Goal: Task Accomplishment & Management: Manage account settings

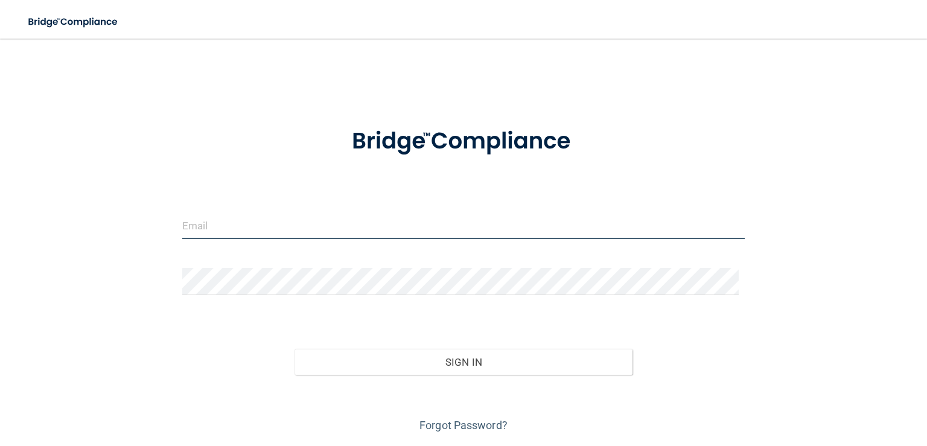
click at [229, 226] on input "email" at bounding box center [463, 225] width 562 height 27
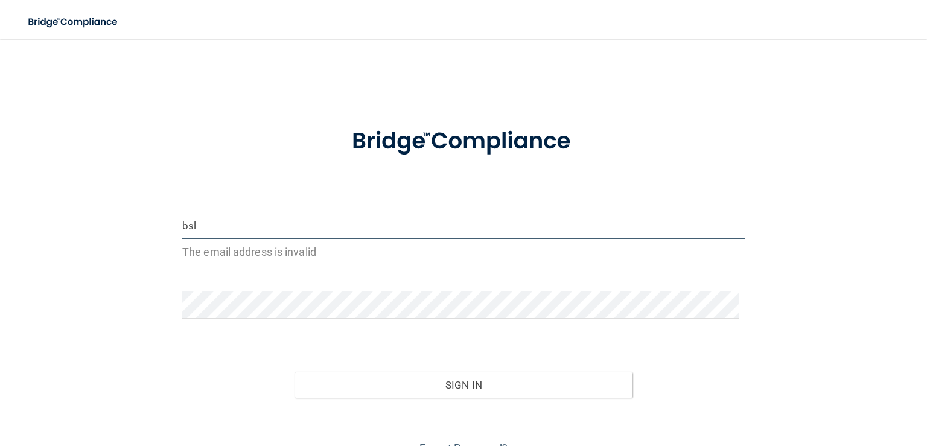
type input "[EMAIL_ADDRESS][DOMAIN_NAME]"
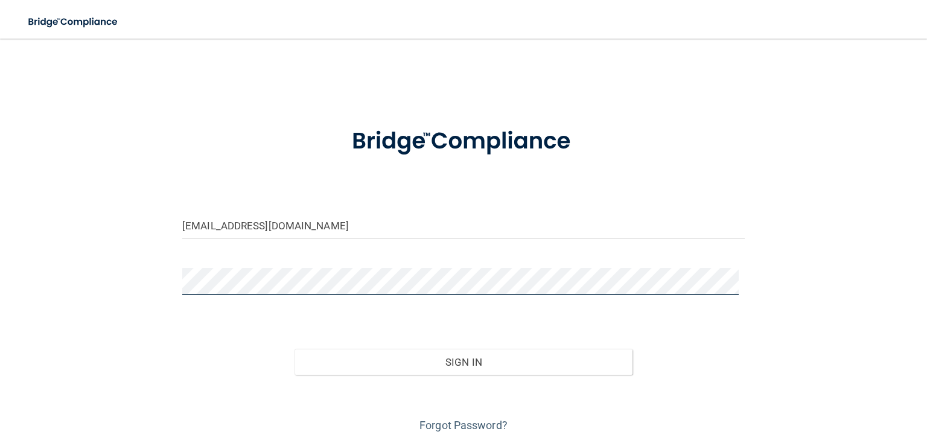
click at [294, 349] on button "Sign In" at bounding box center [462, 362] width 337 height 27
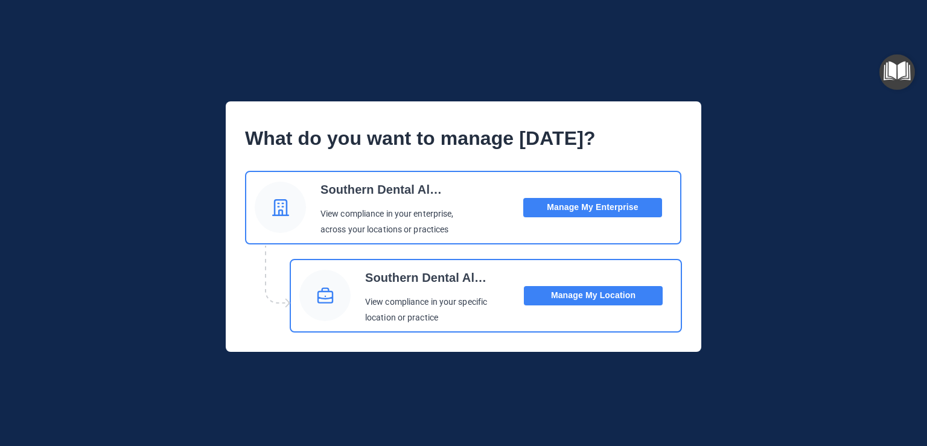
click at [569, 203] on button "Manage My Enterprise" at bounding box center [592, 207] width 139 height 19
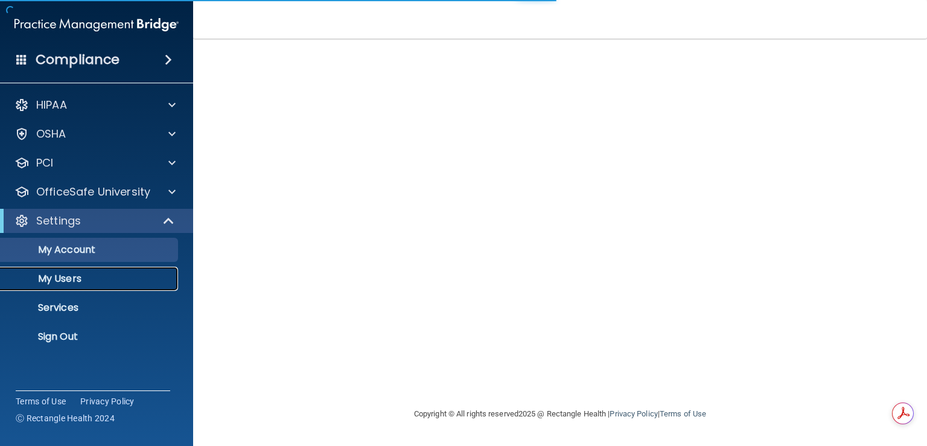
click at [58, 278] on p "My Users" at bounding box center [90, 279] width 165 height 12
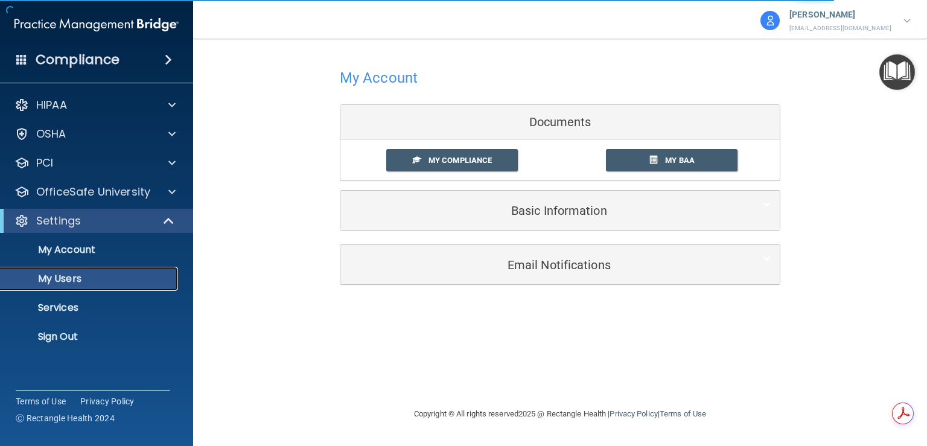
select select "20"
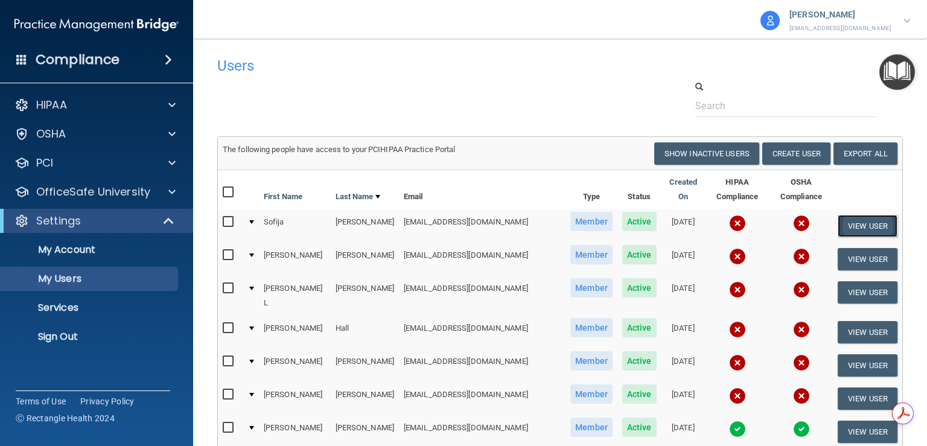
click at [871, 220] on button "View User" at bounding box center [867, 226] width 60 height 22
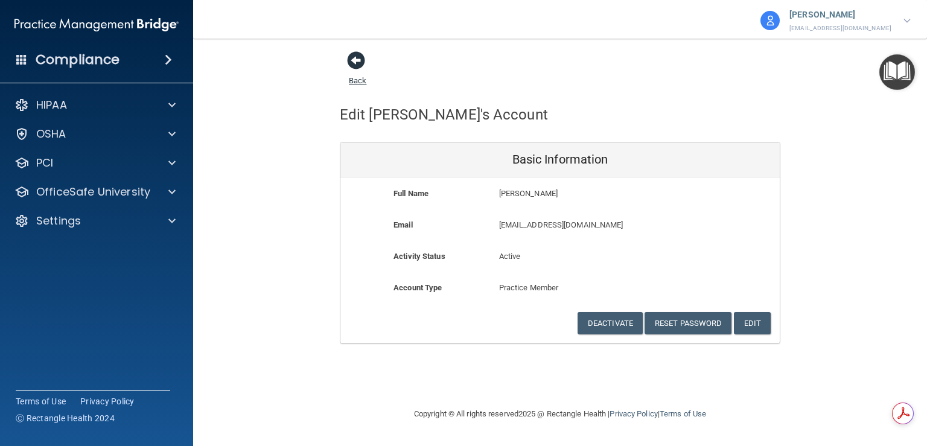
click at [363, 60] on span at bounding box center [356, 60] width 18 height 18
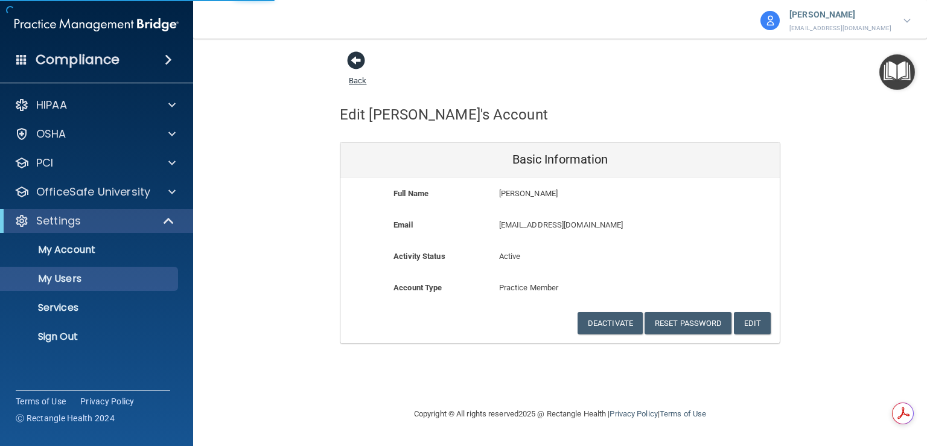
select select "20"
